Goal: Task Accomplishment & Management: Complete application form

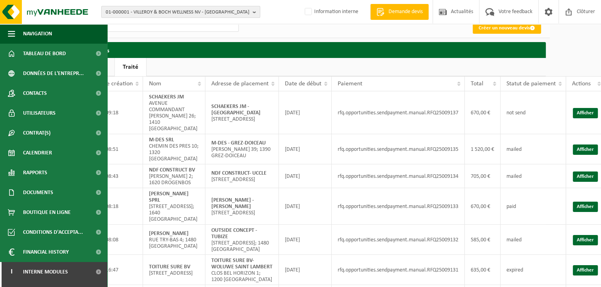
click at [134, 10] on span "01-000001 - VILLEROY & BOCH WELLNESS NV - ROESELARE" at bounding box center [178, 12] width 144 height 12
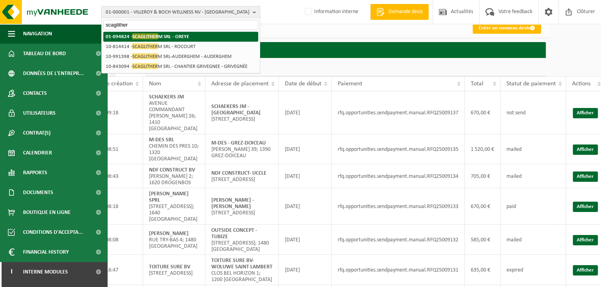
type input "scaglither"
click at [157, 33] on span "SCAGLITHER" at bounding box center [145, 36] width 26 height 6
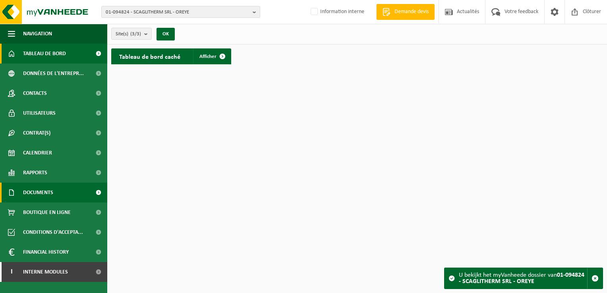
click at [54, 197] on link "Documents" at bounding box center [53, 193] width 107 height 20
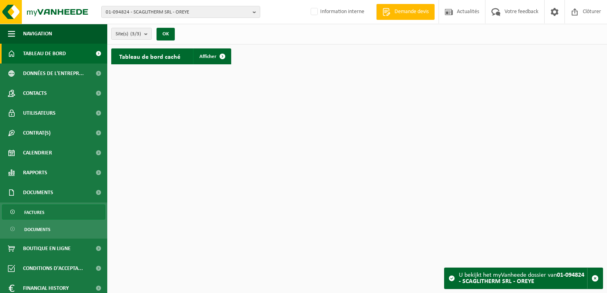
click at [37, 215] on span "Factures" at bounding box center [34, 212] width 20 height 15
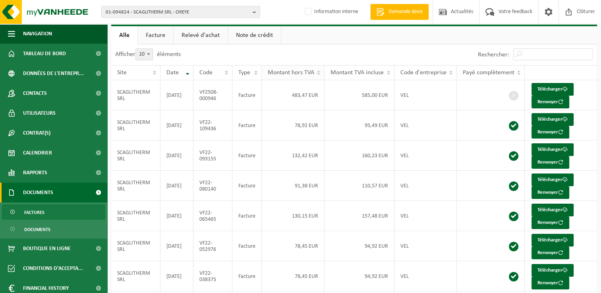
scroll to position [79, 0]
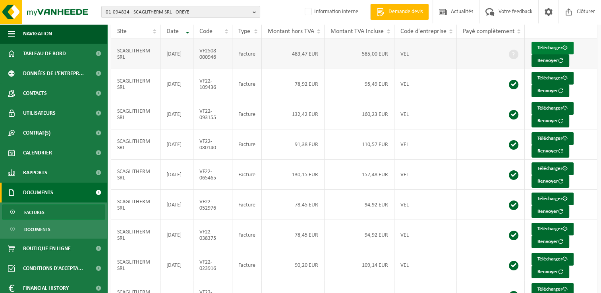
click at [544, 47] on link "Télécharger" at bounding box center [552, 48] width 42 height 13
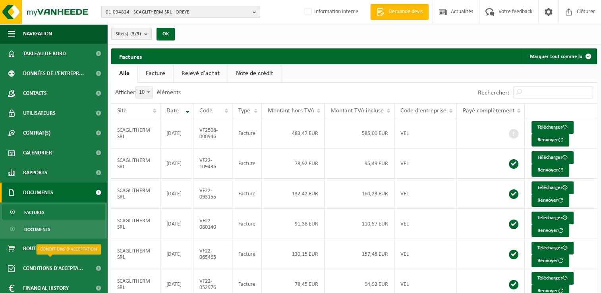
scroll to position [25, 0]
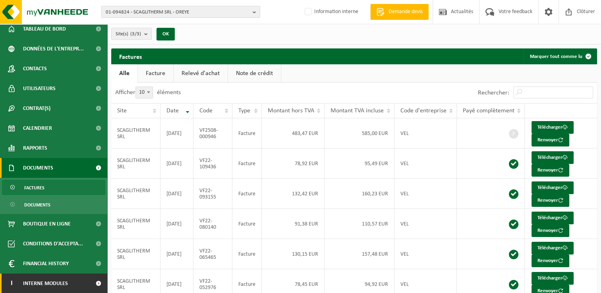
click at [81, 281] on link "I Interne modules" at bounding box center [53, 284] width 107 height 20
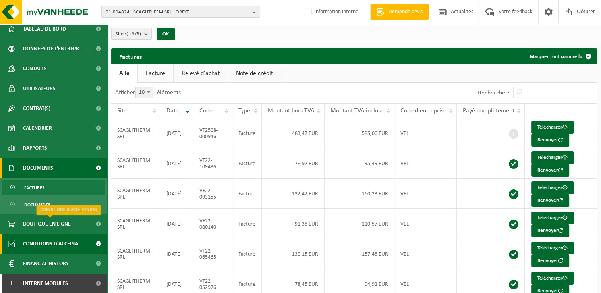
scroll to position [64, 0]
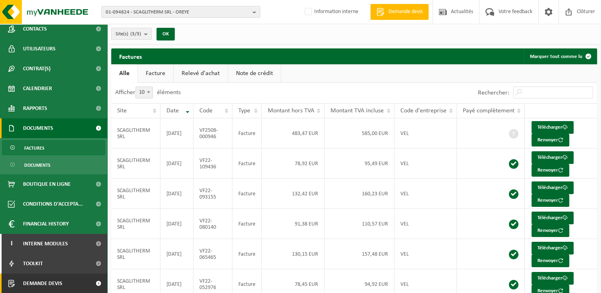
click at [63, 285] on link "Demande devis" at bounding box center [53, 284] width 107 height 20
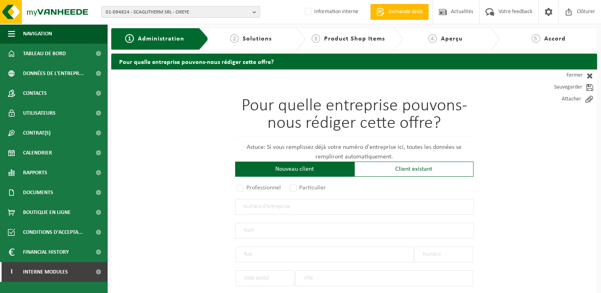
click at [322, 210] on input "text" at bounding box center [354, 207] width 238 height 16
type input "0433668192"
radio input "false"
select select
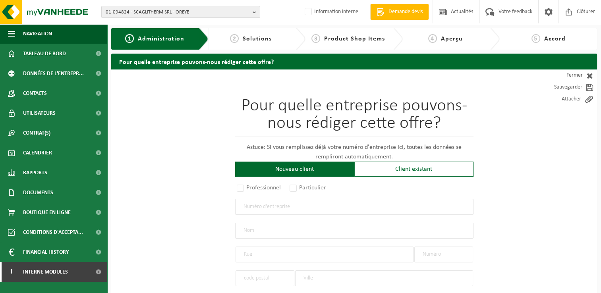
type input "VINCENT PIRONT SA"
type input "RUE DES WAIDES"
type input "9"
type input "4890"
type input "THIMISTER-CLERMONT"
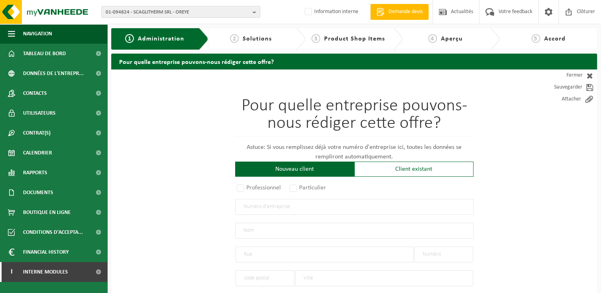
type input "2363192489"
radio input "true"
select select "139358"
type input "0433.668.192"
type input "VINCENT PIRONT SA"
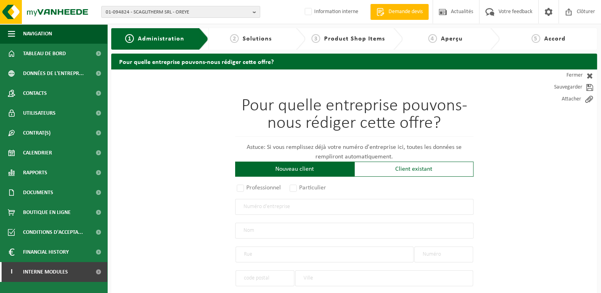
type input "RUE DES WAIDES"
type input "9"
type input "4890"
type input "THIMISTER-CLERMONT"
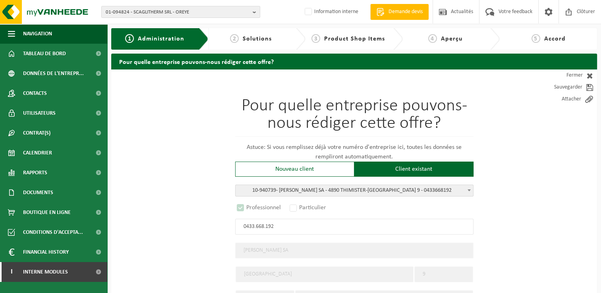
select select "B"
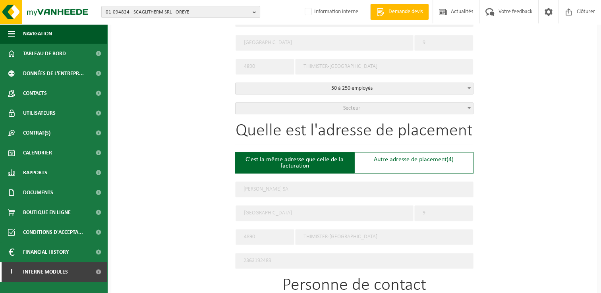
scroll to position [238, 0]
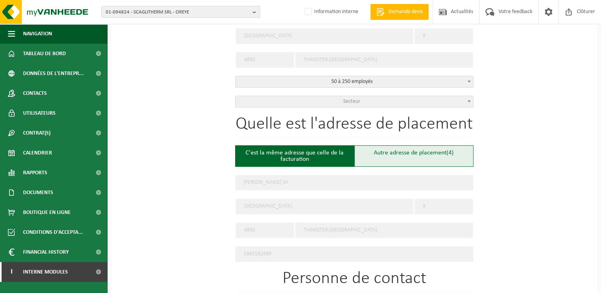
type input "0433.668.192"
click at [391, 154] on div "Autre adresse de placement (4)" at bounding box center [413, 155] width 119 height 21
type input "Chantier -"
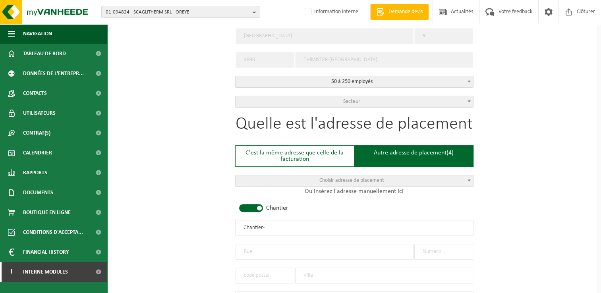
click at [265, 253] on input "text" at bounding box center [324, 252] width 178 height 16
drag, startPoint x: 272, startPoint y: 228, endPoint x: 189, endPoint y: 226, distance: 82.6
click at [189, 226] on div "Pour quelle entreprise pouvons-nous rédiger cette offre? Astuce: Si vous rempli…" at bounding box center [354, 226] width 486 height 791
click at [281, 228] on input "VINCENT PIRON - CARINAL MERCIER" at bounding box center [354, 228] width 238 height 16
type input "[PERSON_NAME] - COLLEGE [PERSON_NAME]"
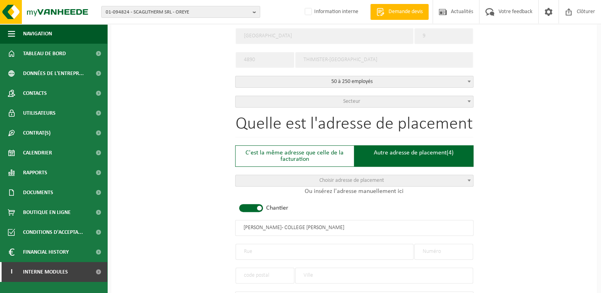
click at [256, 251] on input "text" at bounding box center [324, 252] width 178 height 16
type input "Chaussée de Mont-Saint-Jean"
type input "83"
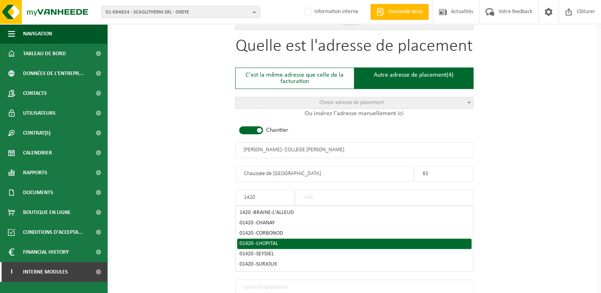
scroll to position [318, 0]
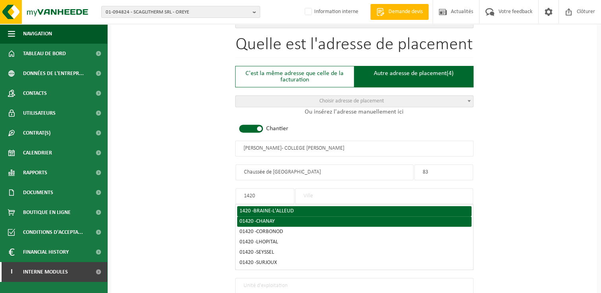
type input "1420"
click at [276, 212] on li "1420 - BRAINE-L'ALLEUD" at bounding box center [354, 211] width 234 height 10
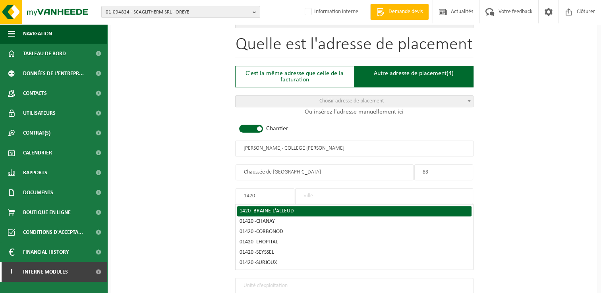
click at [269, 208] on span "BRAINE-L'ALLEUD" at bounding box center [273, 211] width 41 height 6
type input "BRAINE-L'ALLEUD"
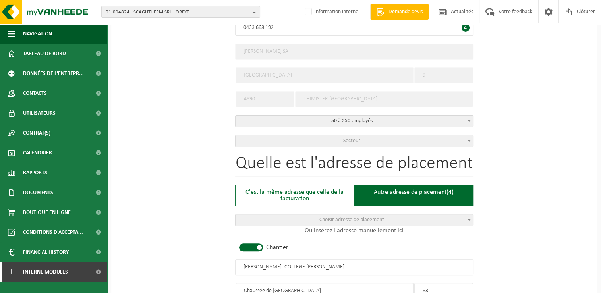
scroll to position [199, 0]
click at [339, 137] on span "Secteur" at bounding box center [353, 141] width 237 height 11
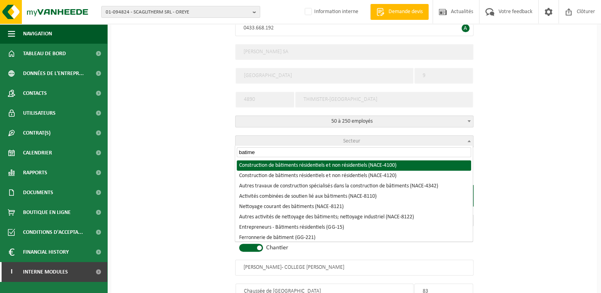
type input "batime"
select select "NACE_4100"
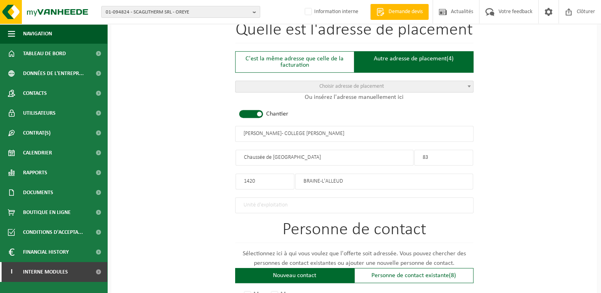
scroll to position [437, 0]
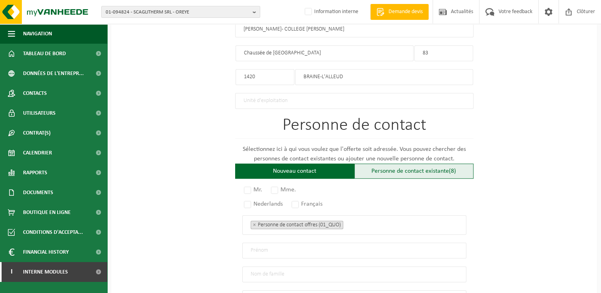
click at [391, 172] on div "Personne de contact existante (8)" at bounding box center [413, 171] width 119 height 15
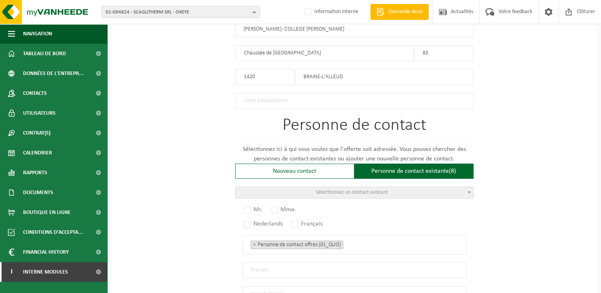
click at [334, 191] on span "Sélectionnez un contact existant" at bounding box center [352, 192] width 72 height 6
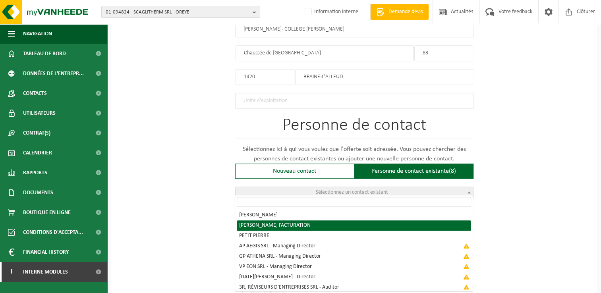
radio input "true"
select select "{"code":"10-943695","firstname":"FACTURATION","surname":"VINCENT PIRONT","gende…"
select select "01_DIG"
type input "FACTURATION"
type input "VINCENT PIRONT"
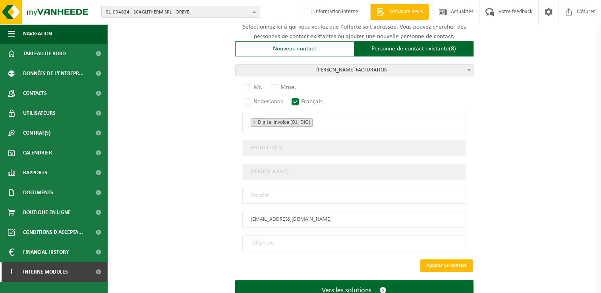
scroll to position [545, 0]
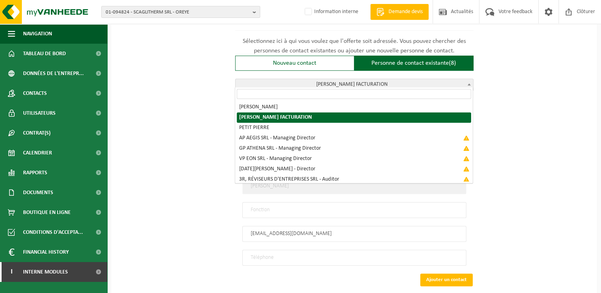
click at [406, 79] on span "VINCENT PIRONT FACTURATION" at bounding box center [353, 84] width 237 height 11
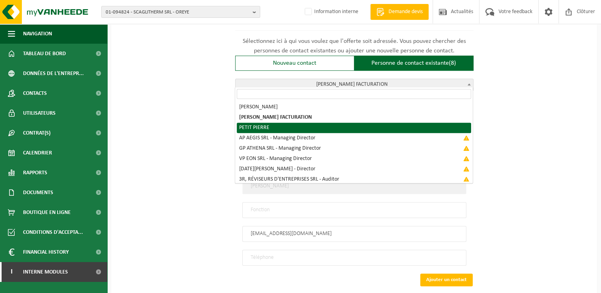
scroll to position [3, 0]
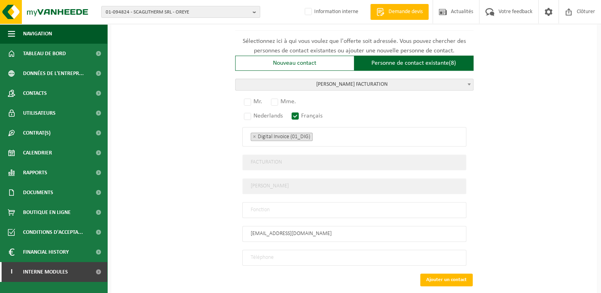
drag, startPoint x: 273, startPoint y: 227, endPoint x: 218, endPoint y: 222, distance: 54.6
type input "fc@vincentpiront.com"
click at [256, 202] on input "text" at bounding box center [354, 210] width 224 height 16
type input "Manager"
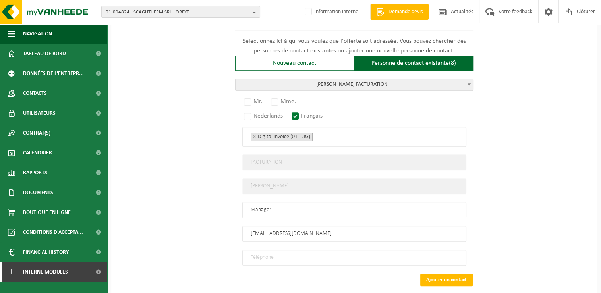
click at [269, 255] on input "tel" at bounding box center [354, 258] width 224 height 16
type input "+32 497 57 15 97"
click at [251, 98] on label "Mr." at bounding box center [253, 101] width 22 height 11
radio input "true"
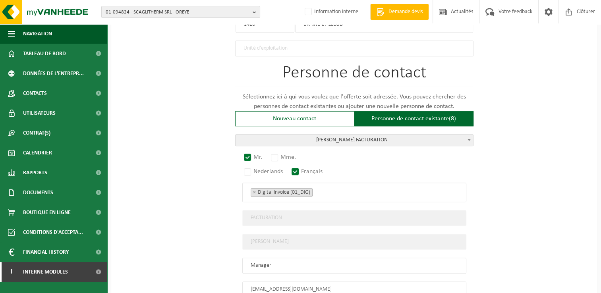
scroll to position [585, 0]
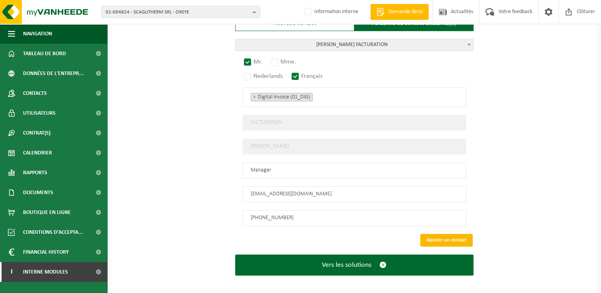
click at [455, 234] on button "Ajouter un contact" at bounding box center [446, 240] width 52 height 13
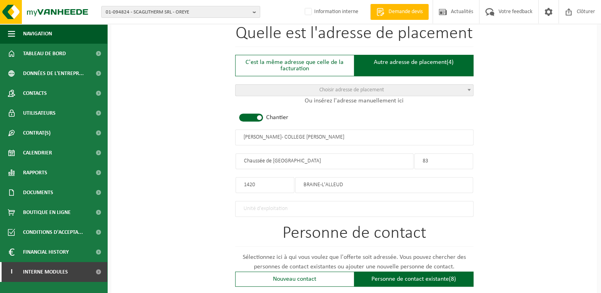
scroll to position [448, 0]
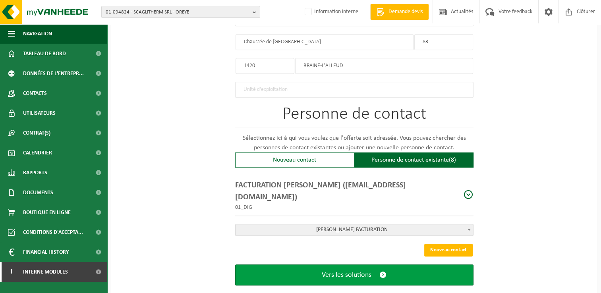
click at [342, 271] on span "Vers les solutions" at bounding box center [347, 275] width 50 height 8
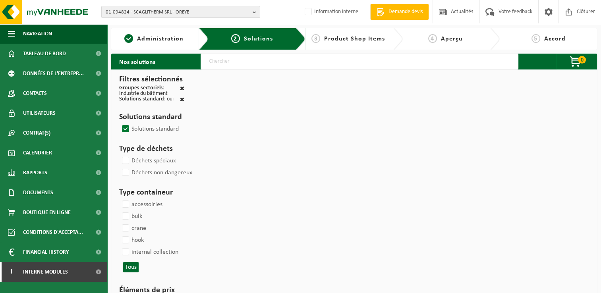
select select
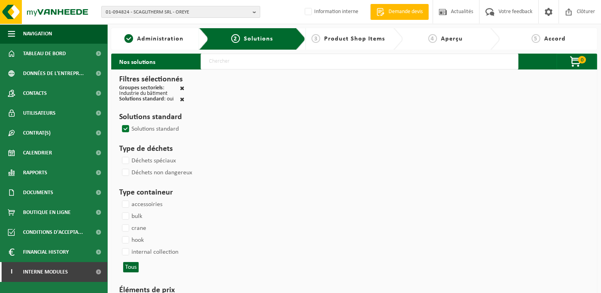
select select
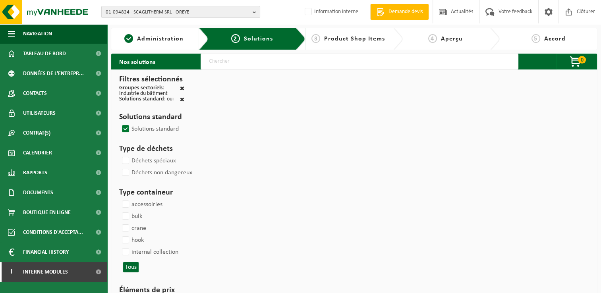
select select
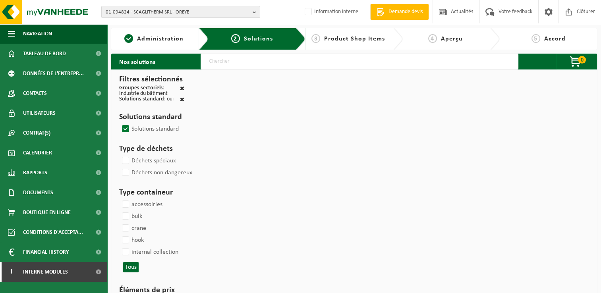
select select
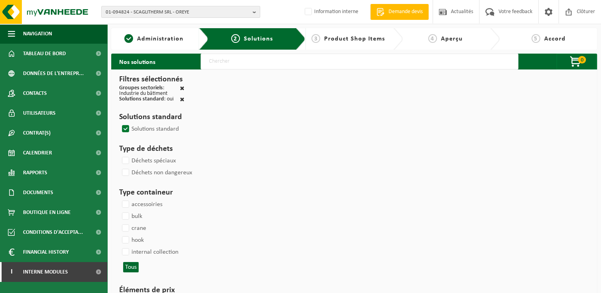
select select
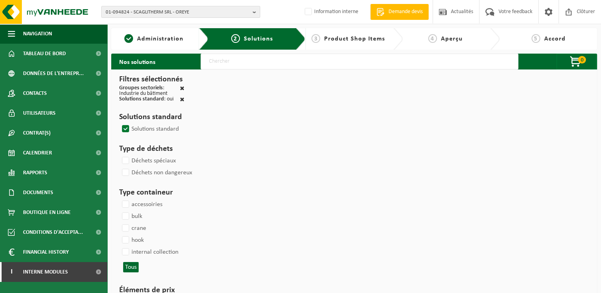
select select
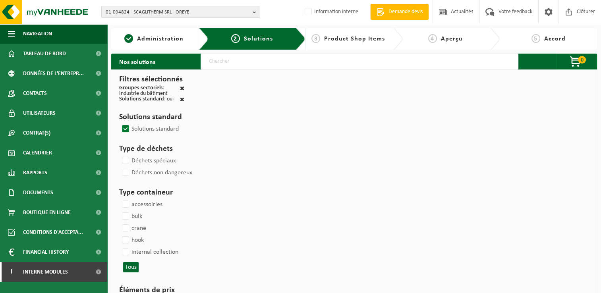
select select
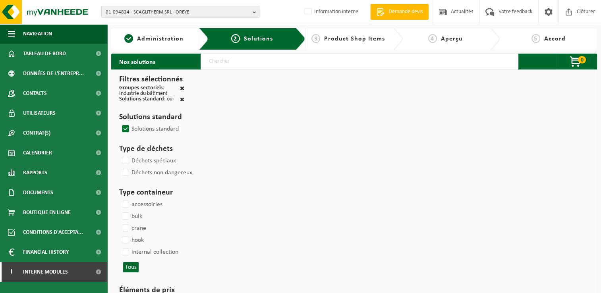
select select
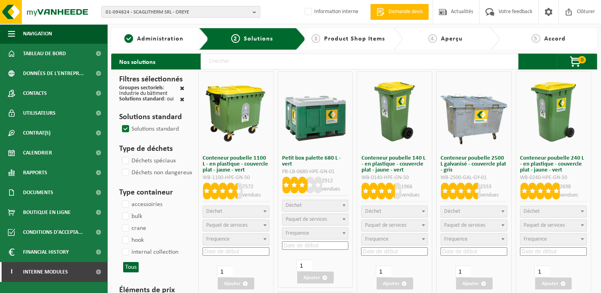
click at [213, 61] on input "text" at bounding box center [360, 62] width 318 height 16
type input "000291"
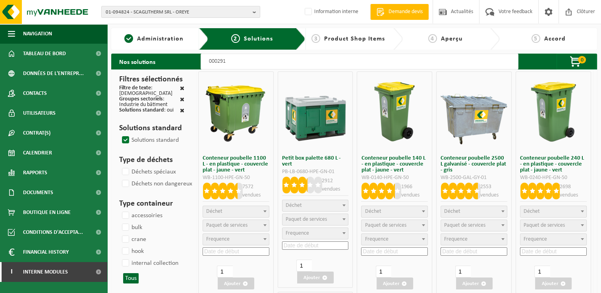
select select
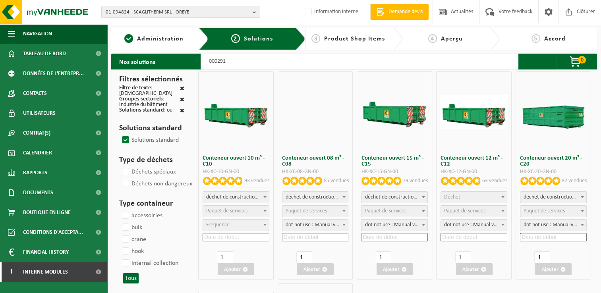
select select
select select "197"
select select
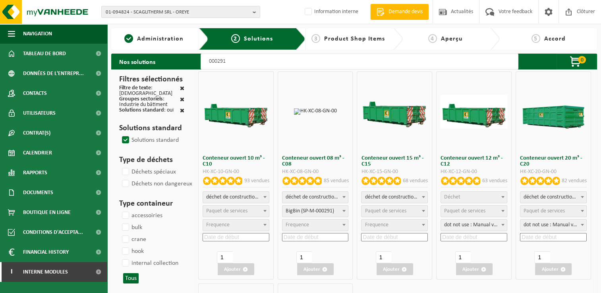
select select
select select "25"
select select
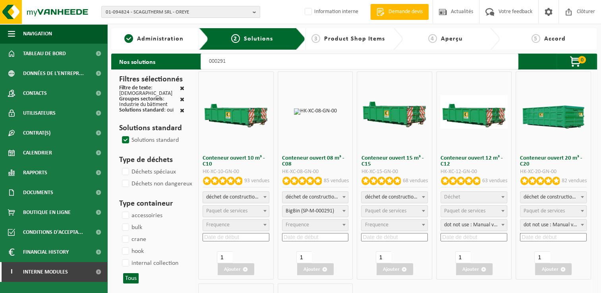
select select "197"
select select
select select "197"
select select
select select "25"
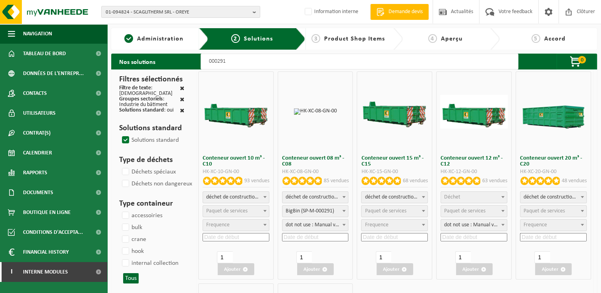
select select "25"
click at [447, 195] on span "Déchet" at bounding box center [452, 197] width 16 height 6
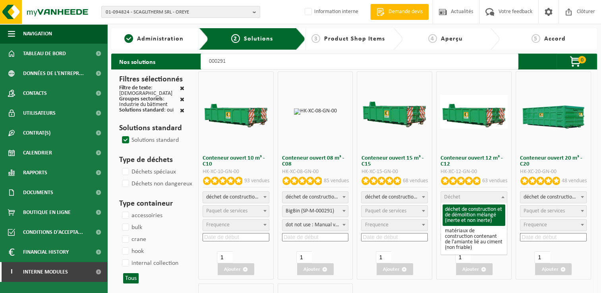
select select "31"
select select
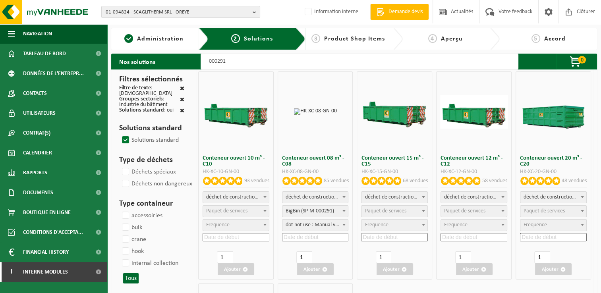
click at [469, 212] on span "Paquet de services" at bounding box center [464, 211] width 41 height 6
select select "197"
select select "25"
click at [454, 238] on input at bounding box center [473, 237] width 67 height 8
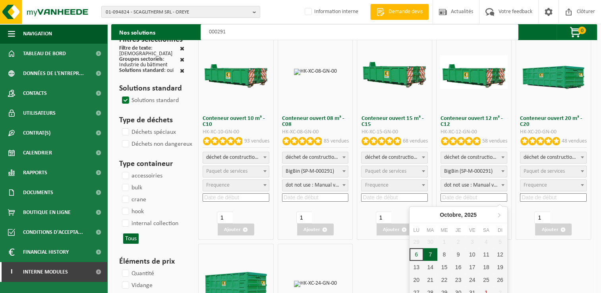
click at [431, 253] on div "7" at bounding box center [430, 254] width 14 height 13
type input "2025-10-07"
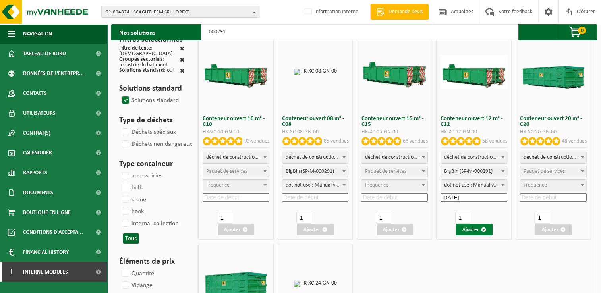
click at [471, 233] on button "Ajouter" at bounding box center [474, 230] width 37 height 12
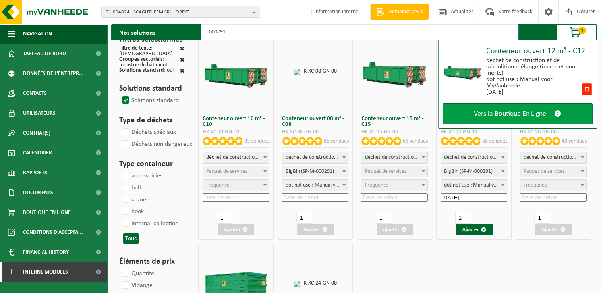
click at [519, 110] on span "Vers la Boutique En Ligne" at bounding box center [510, 114] width 72 height 8
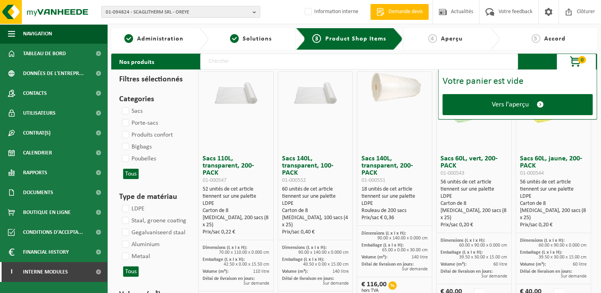
click at [519, 110] on link "Vers l'aperçu" at bounding box center [517, 104] width 150 height 21
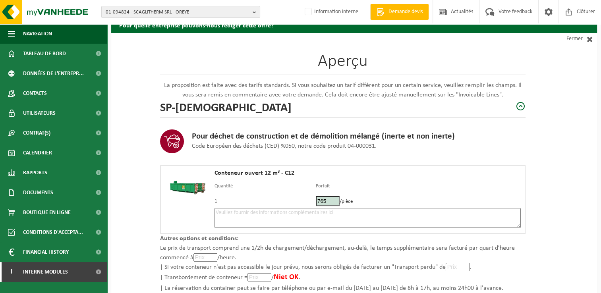
scroll to position [79, 0]
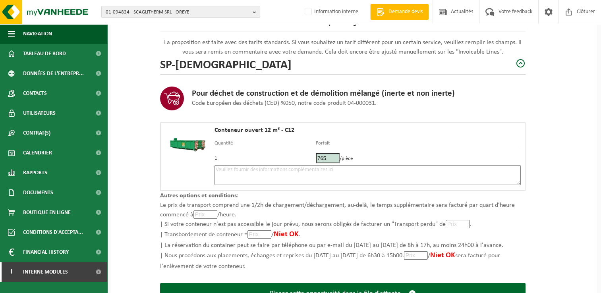
click at [268, 174] on textarea at bounding box center [367, 175] width 306 height 20
type textarea "P"
click at [243, 170] on textarea "Bricaillon -" at bounding box center [367, 175] width 306 height 20
paste textarea "[PHONE_NUMBER]"
click at [241, 169] on textarea "Bricaillon - [PHONE_NUMBER]" at bounding box center [367, 175] width 306 height 20
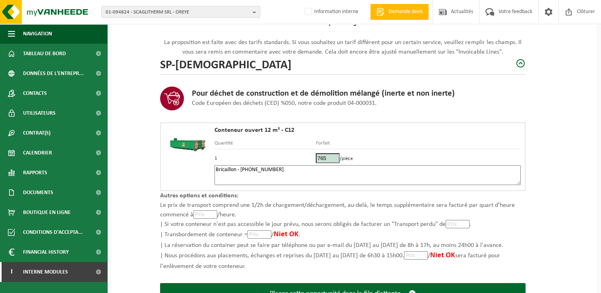
click at [241, 172] on textarea "Bricaillon - [PHONE_NUMBER]" at bounding box center [367, 175] width 306 height 20
drag, startPoint x: 249, startPoint y: 168, endPoint x: 241, endPoint y: 171, distance: 8.8
click at [241, 171] on textarea "Bricaillon - [PHONE_NUMBER]" at bounding box center [367, 175] width 306 height 20
click at [216, 168] on textarea "Bricaillon - 0497 57 15 97" at bounding box center [367, 175] width 306 height 20
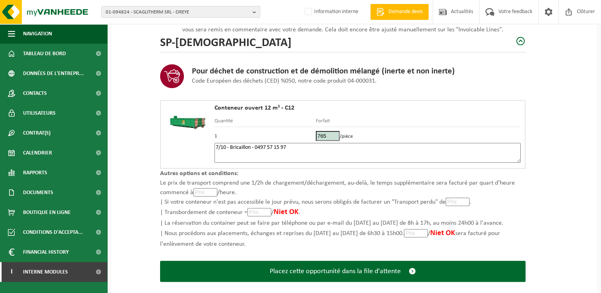
scroll to position [113, 0]
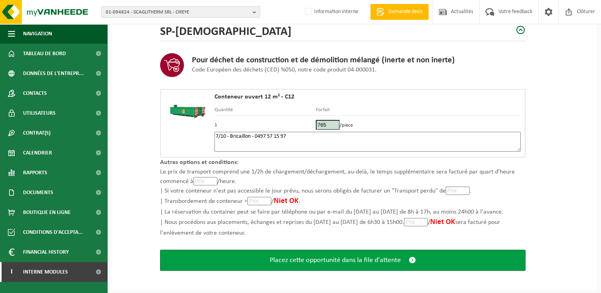
type textarea "7/10 - Bricaillon - 0497 57 15 97"
click at [324, 256] on span "Placez cette opportunité dans la file d'attente" at bounding box center [335, 260] width 131 height 8
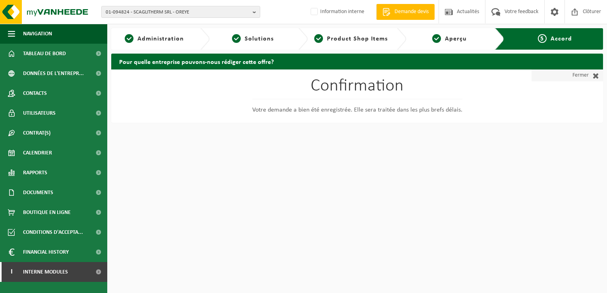
click at [577, 80] on link "Fermer" at bounding box center [566, 75] width 71 height 12
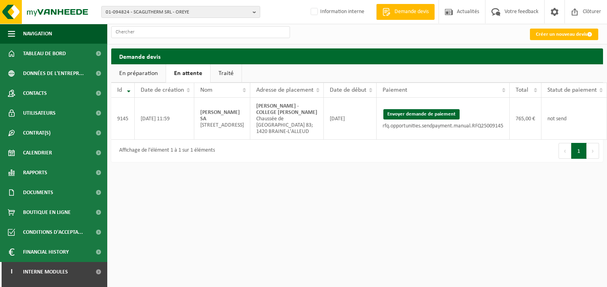
drag, startPoint x: 413, startPoint y: 114, endPoint x: 343, endPoint y: 42, distance: 100.5
click at [413, 114] on button "Envoyer demande de paiement" at bounding box center [421, 114] width 76 height 10
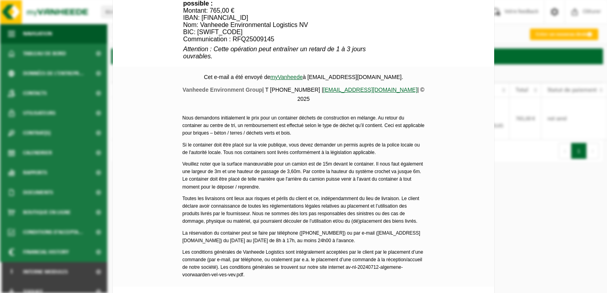
scroll to position [381, 0]
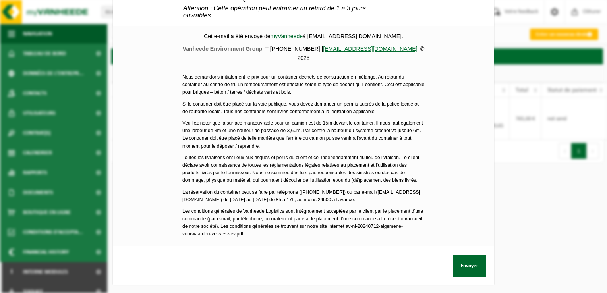
drag, startPoint x: 455, startPoint y: 255, endPoint x: 534, endPoint y: 161, distance: 122.6
click at [533, 162] on div "Aperçu de mail Fermer Date 06/10/2025 12:00 Expéditeur myVanheede (myvanheede@v…" at bounding box center [303, 146] width 607 height 293
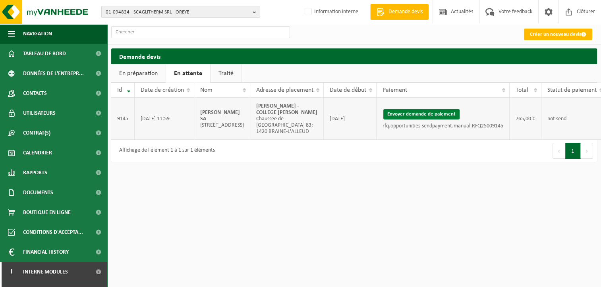
click at [424, 120] on button "Envoyer demande de paiement" at bounding box center [421, 114] width 76 height 10
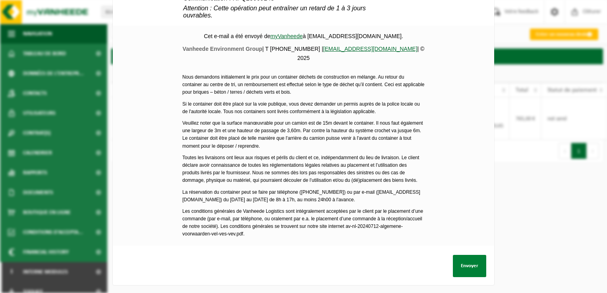
click at [457, 255] on button "Envoyer" at bounding box center [469, 266] width 33 height 22
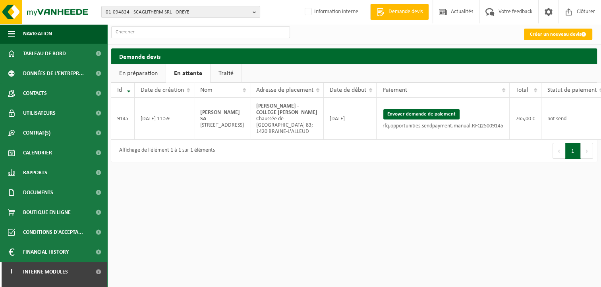
scroll to position [0, 28]
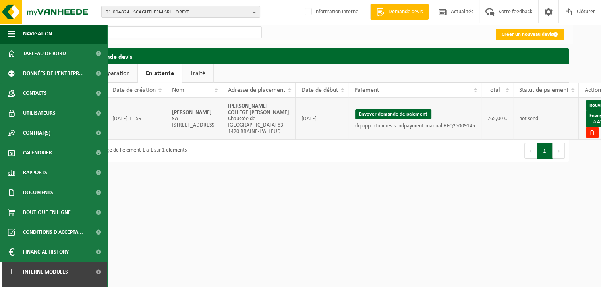
drag, startPoint x: 233, startPoint y: 120, endPoint x: 205, endPoint y: 105, distance: 31.5
click at [222, 105] on td "VINCENT PIRON - COLLEGE CARINAL MERCIER Chaussée de Mont-Saint-Jean 83; 1420 BR…" at bounding box center [258, 119] width 73 height 42
copy strong "[PERSON_NAME] - COLLEGE [PERSON_NAME]"
click at [540, 205] on div "01-094824 - SCAGLITHERM SRL - OREYE 10-843094 - SCAGLITHERM SRL - CHANTIER GRIV…" at bounding box center [272, 146] width 601 height 293
drag, startPoint x: 586, startPoint y: 125, endPoint x: 342, endPoint y: 34, distance: 260.8
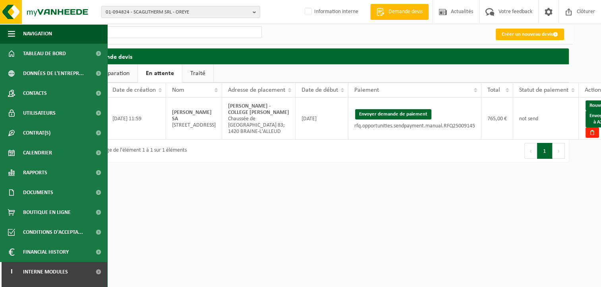
click at [586, 125] on link "Envoyer à AX" at bounding box center [597, 119] width 25 height 17
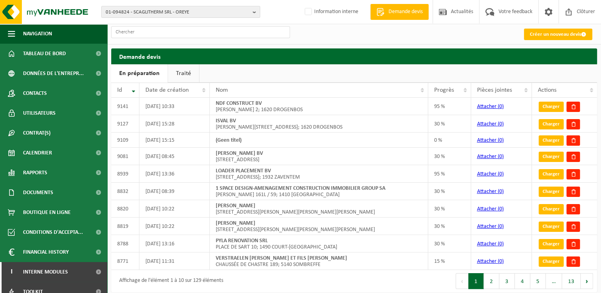
click at [181, 73] on link "Traité" at bounding box center [183, 73] width 31 height 18
